Goal: Task Accomplishment & Management: Manage account settings

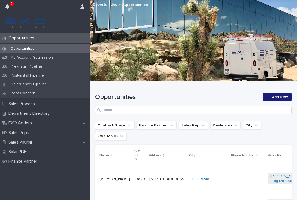
scroll to position [68, 0]
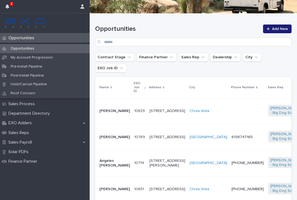
click at [117, 133] on div "[PERSON_NAME]" at bounding box center [115, 137] width 30 height 9
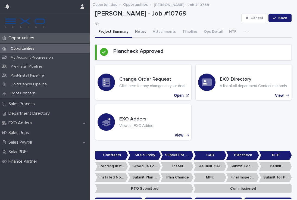
click at [139, 29] on button "Notes" at bounding box center [141, 31] width 18 height 11
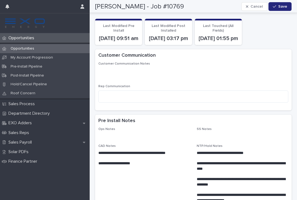
scroll to position [17, 0]
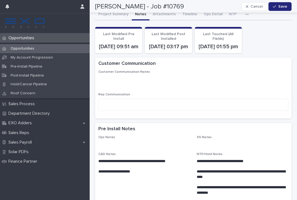
click at [25, 39] on p "Opportunities" at bounding box center [22, 37] width 32 height 5
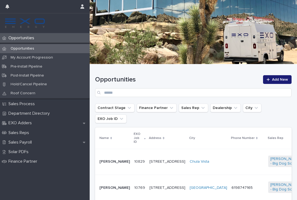
click at [25, 39] on p "Opportunities" at bounding box center [22, 37] width 32 height 5
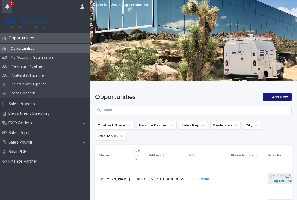
click at [9, 5] on icon "button" at bounding box center [7, 6] width 4 height 4
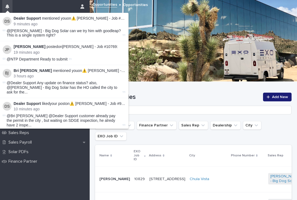
click at [11, 8] on button "button" at bounding box center [7, 6] width 10 height 13
click at [7, 10] on button "button" at bounding box center [7, 6] width 10 height 13
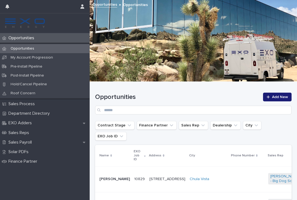
click at [161, 45] on div at bounding box center [194, 41] width 208 height 82
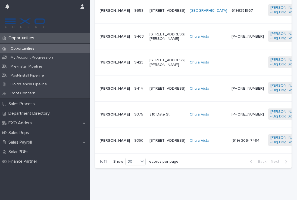
scroll to position [488, 0]
click at [232, 145] on div "(619) 306- 7484" at bounding box center [248, 140] width 32 height 9
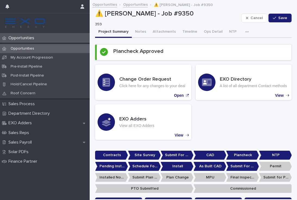
click at [244, 33] on button "button" at bounding box center [248, 31] width 12 height 11
click at [232, 46] on button "Activity" at bounding box center [229, 46] width 36 height 8
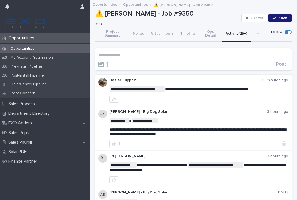
click at [107, 48] on section "**********" at bounding box center [193, 59] width 197 height 22
click at [130, 53] on p "**********" at bounding box center [194, 55] width 190 height 5
click at [120, 57] on span "Dealer Support" at bounding box center [113, 58] width 27 height 4
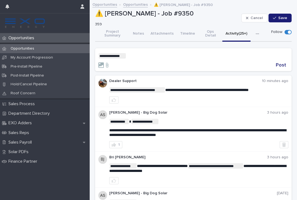
click at [148, 53] on p "**********" at bounding box center [194, 55] width 190 height 5
click at [283, 63] on span "Post" at bounding box center [281, 65] width 10 height 5
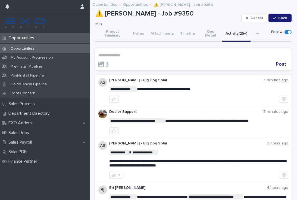
click at [22, 39] on p "Opportunities" at bounding box center [22, 37] width 32 height 5
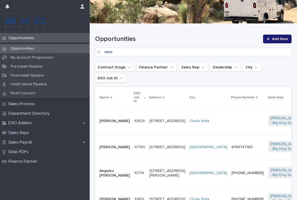
scroll to position [62, 0]
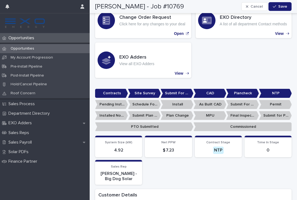
click at [273, 109] on div "Contracts Site Survey Submit For CAD CAD Plancheck NTP Pending Install Task Sch…" at bounding box center [193, 111] width 197 height 44
click at [22, 50] on p "Opportunities" at bounding box center [22, 48] width 32 height 5
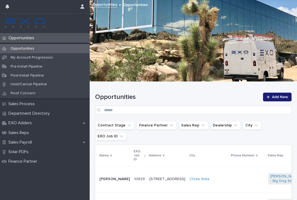
click at [232, 178] on div at bounding box center [248, 178] width 32 height 1
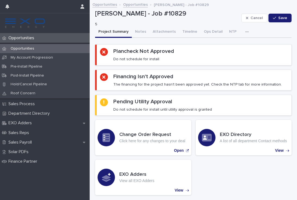
click at [27, 39] on p "Opportunities" at bounding box center [22, 37] width 32 height 5
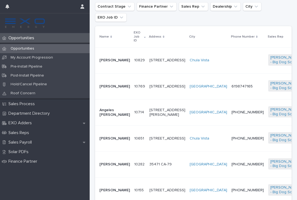
scroll to position [119, 0]
